Goal: Task Accomplishment & Management: Manage account settings

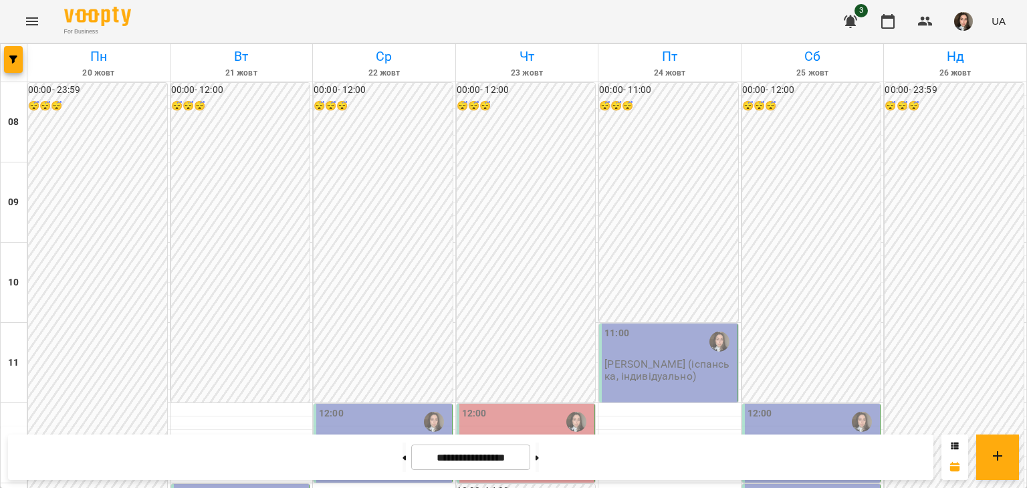
scroll to position [201, 0]
click at [402, 458] on icon at bounding box center [403, 457] width 3 height 5
type input "**********"
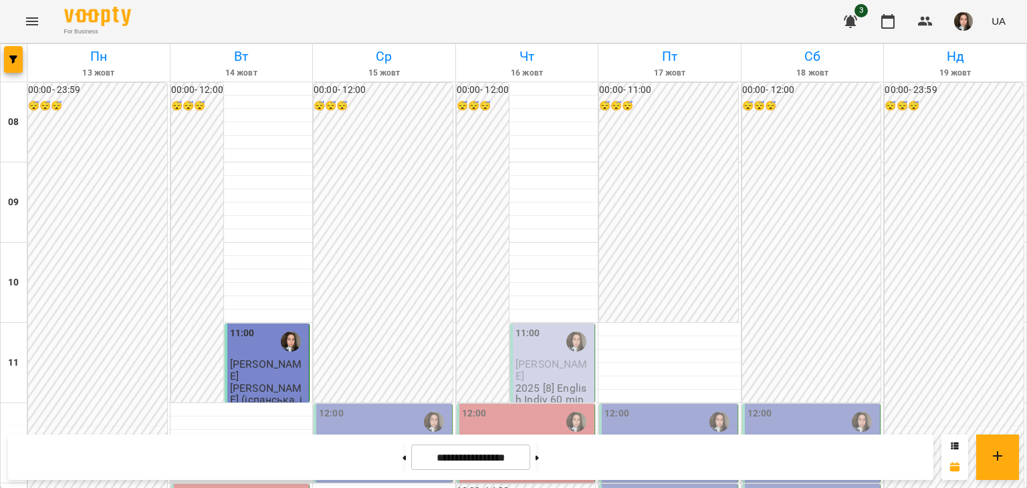
scroll to position [328, 0]
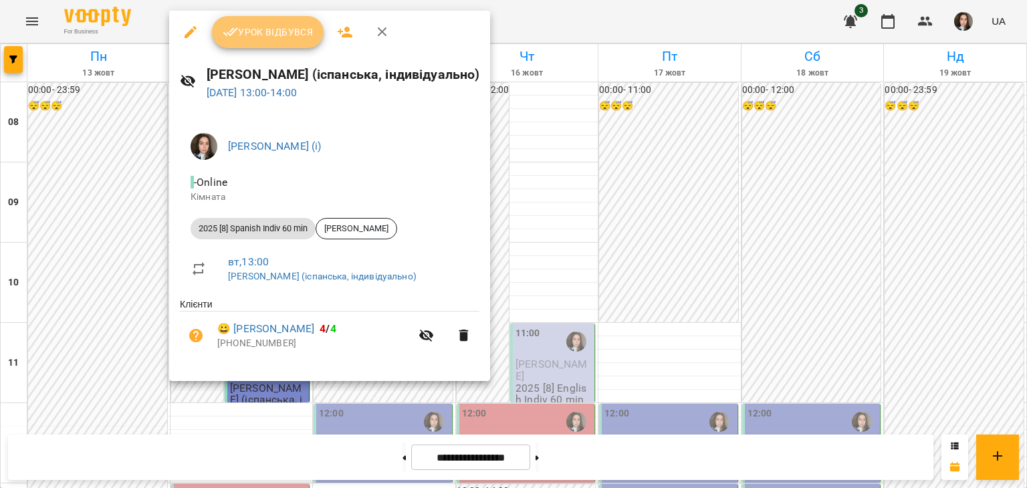
click at [253, 35] on span "Урок відбувся" at bounding box center [268, 32] width 91 height 16
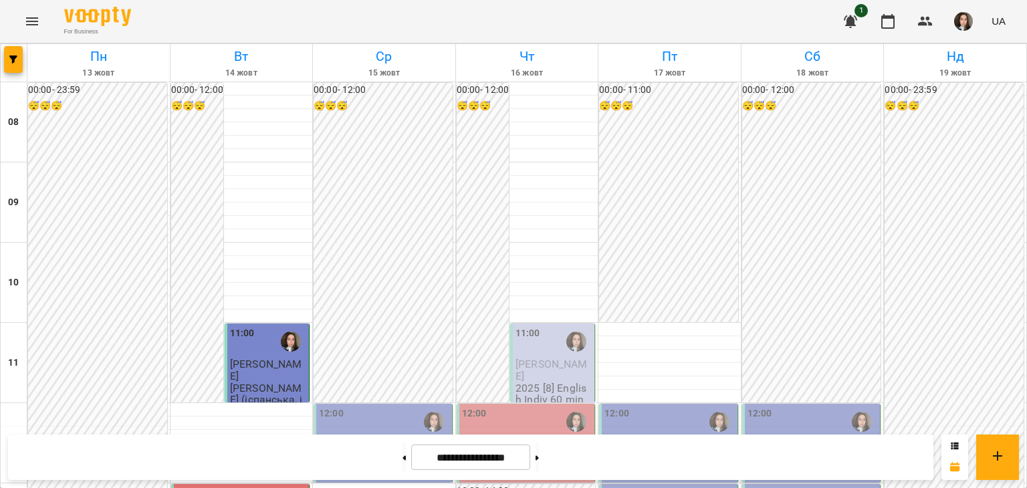
scroll to position [770, 0]
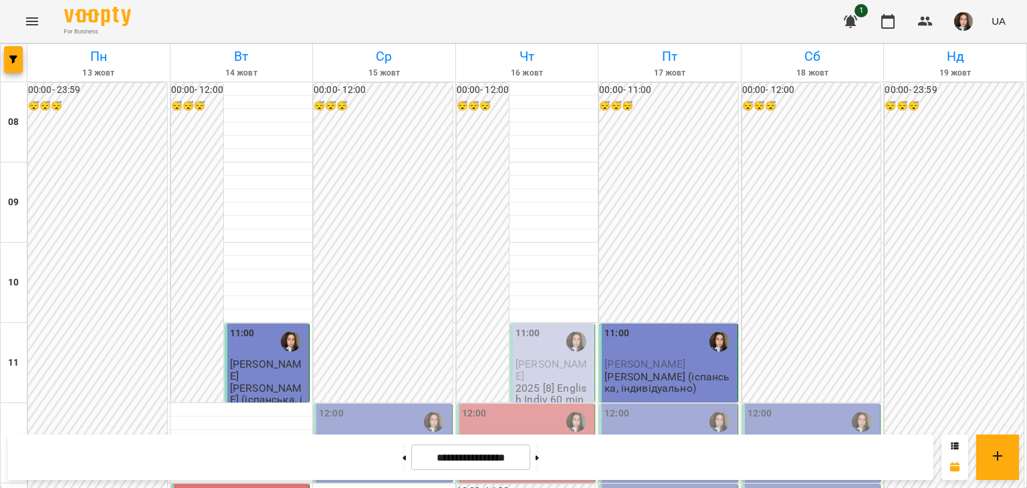
scroll to position [457, 0]
